Goal: Task Accomplishment & Management: Manage account settings

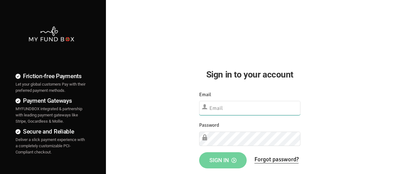
click at [229, 106] on input "text" at bounding box center [249, 108] width 101 height 14
type input "[EMAIL_ADDRESS][DOMAIN_NAME]"
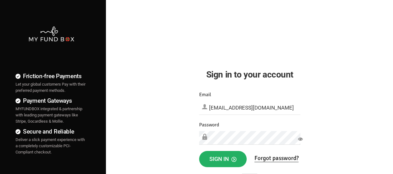
click at [221, 156] on span "Sign in" at bounding box center [222, 158] width 27 height 7
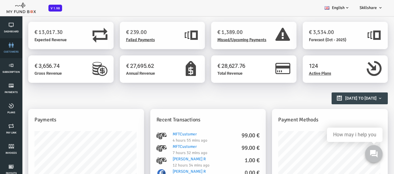
click at [6, 46] on icon at bounding box center [11, 45] width 19 height 5
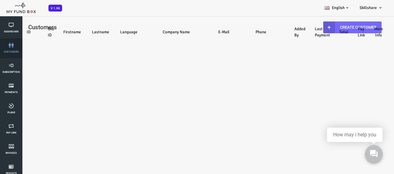
select select "100"
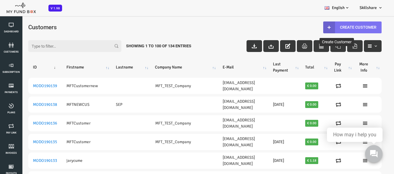
click at [352, 30] on link "Create Customer" at bounding box center [336, 27] width 58 height 12
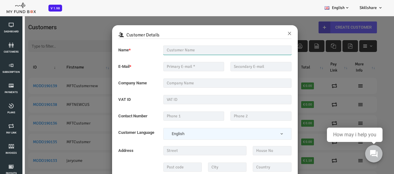
click at [195, 51] on input "text" at bounding box center [212, 49] width 129 height 9
type input "MFT"
click at [272, 34] on button "×" at bounding box center [274, 33] width 4 height 8
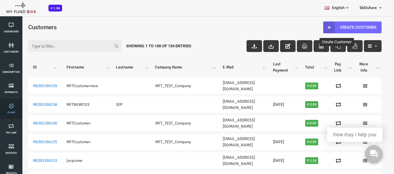
click at [18, 111] on link "Plans" at bounding box center [11, 109] width 19 height 20
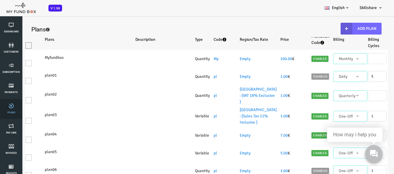
select select "100"
